Goal: Communication & Community: Answer question/provide support

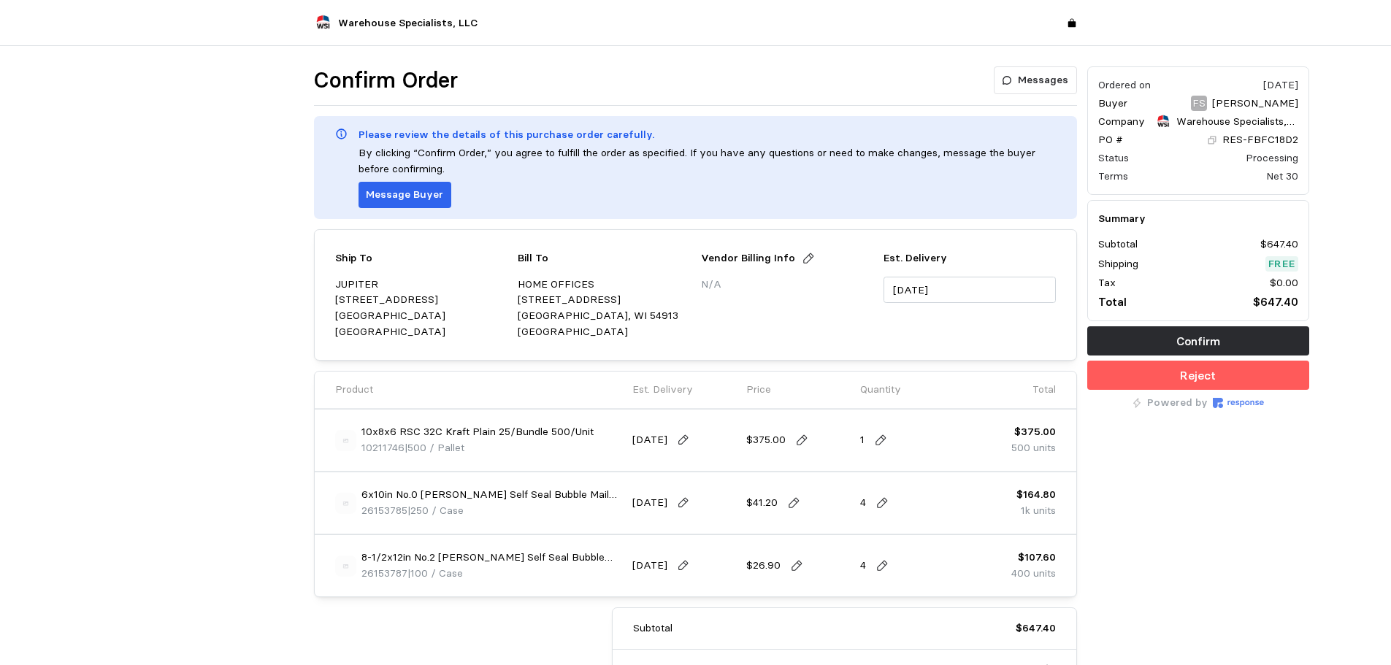
drag, startPoint x: 143, startPoint y: 308, endPoint x: 162, endPoint y: 304, distance: 19.5
click at [143, 308] on div at bounding box center [193, 420] width 232 height 718
click at [1211, 140] on icon at bounding box center [1212, 140] width 10 height 10
click at [1048, 76] on p "Messages" at bounding box center [1043, 80] width 50 height 16
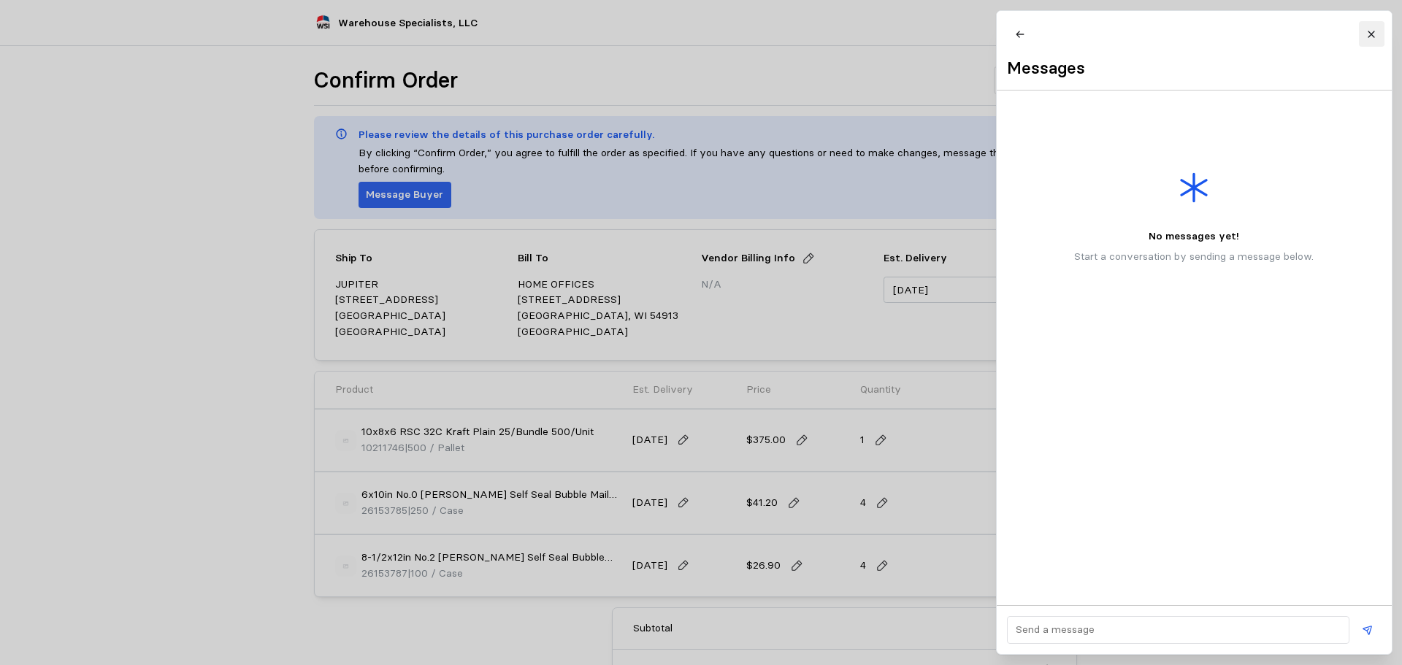
click at [1363, 34] on button at bounding box center [1371, 34] width 26 height 26
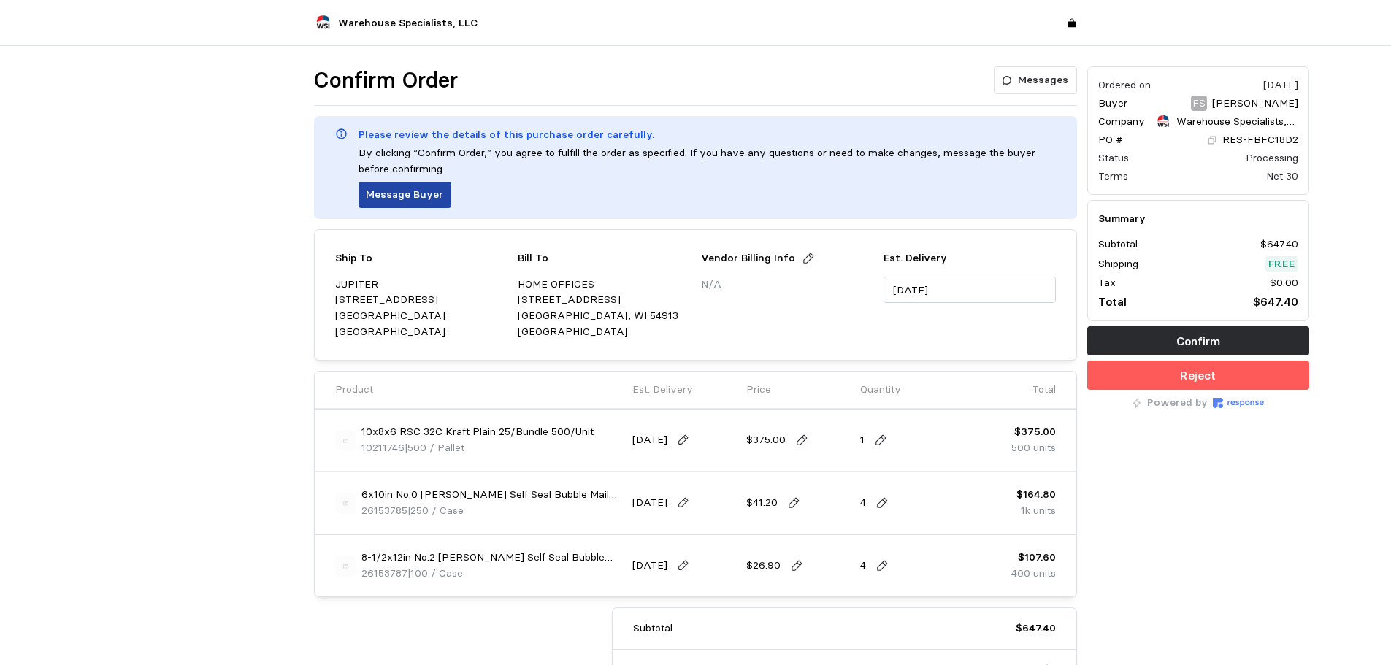
click at [408, 194] on p "Message Buyer" at bounding box center [404, 195] width 77 height 16
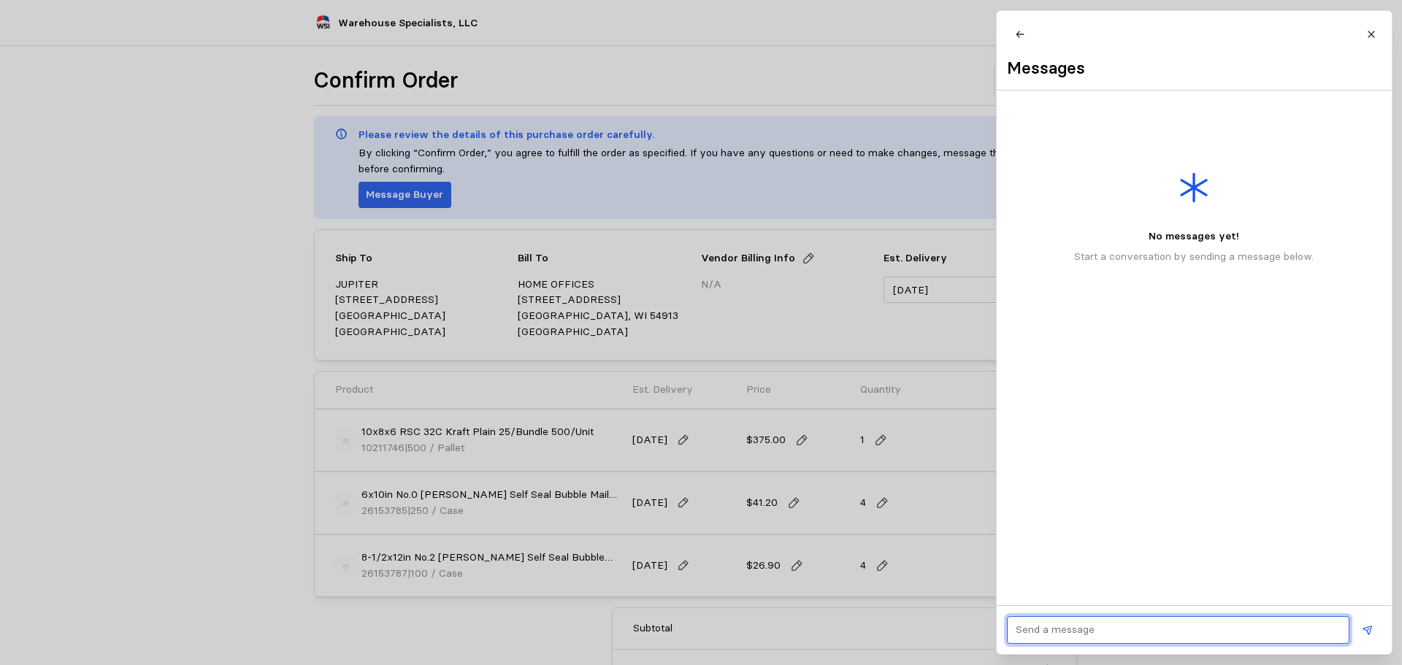
click at [1057, 619] on input "text" at bounding box center [1178, 630] width 326 height 26
paste input "60223244"
type input "Sales order# 60223244"
click at [1367, 631] on icon at bounding box center [1366, 630] width 9 height 9
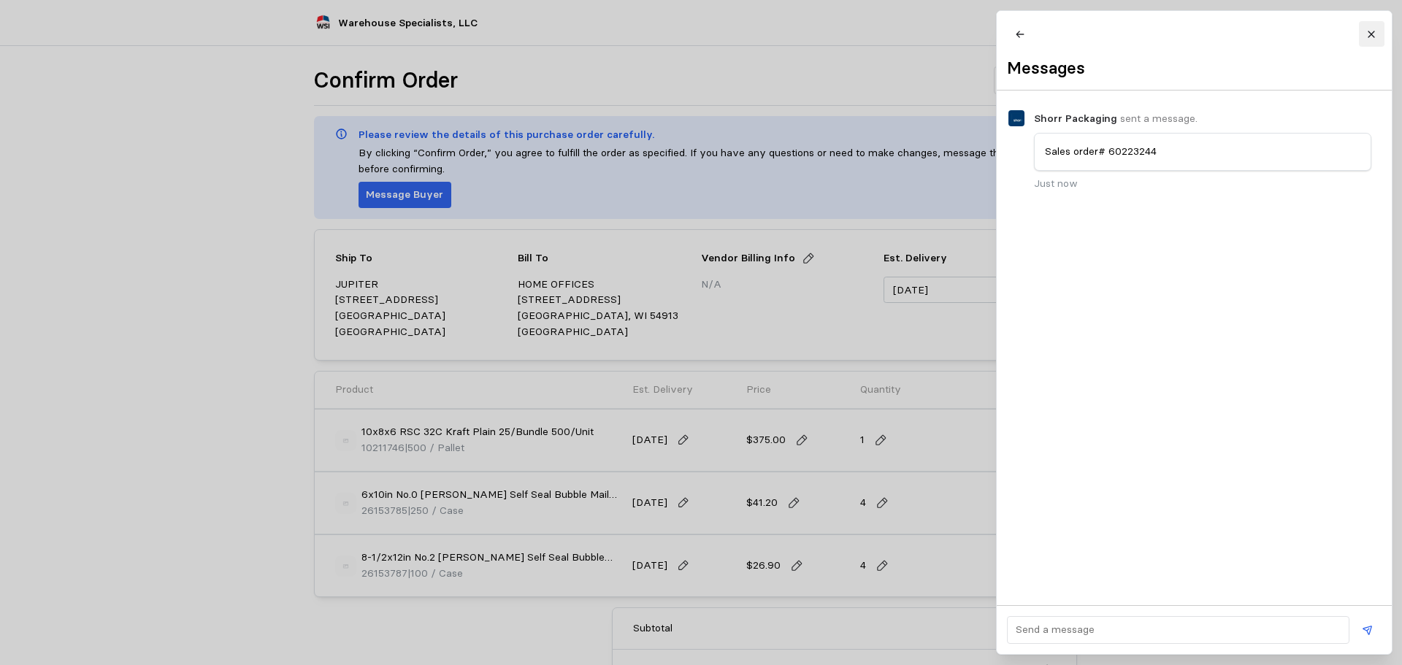
click at [1375, 31] on icon at bounding box center [1371, 34] width 10 height 10
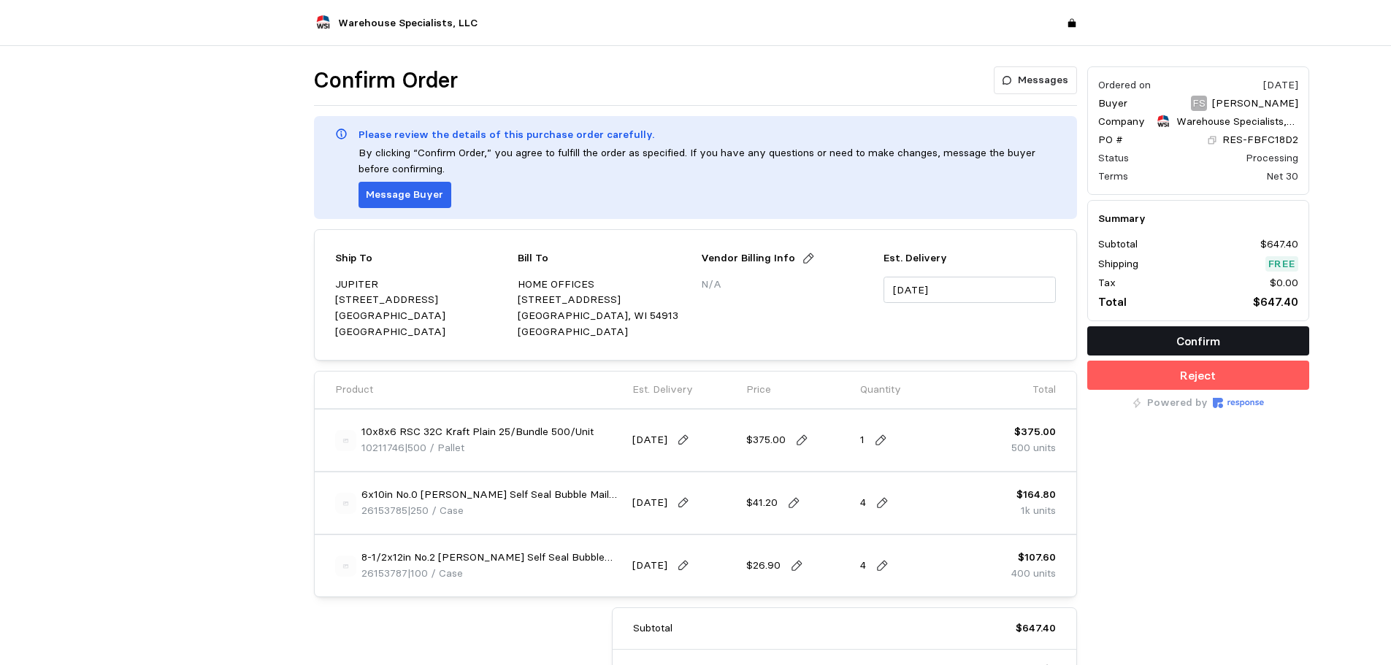
click at [1156, 345] on button "Confirm" at bounding box center [1198, 340] width 222 height 29
